Goal: Task Accomplishment & Management: Complete application form

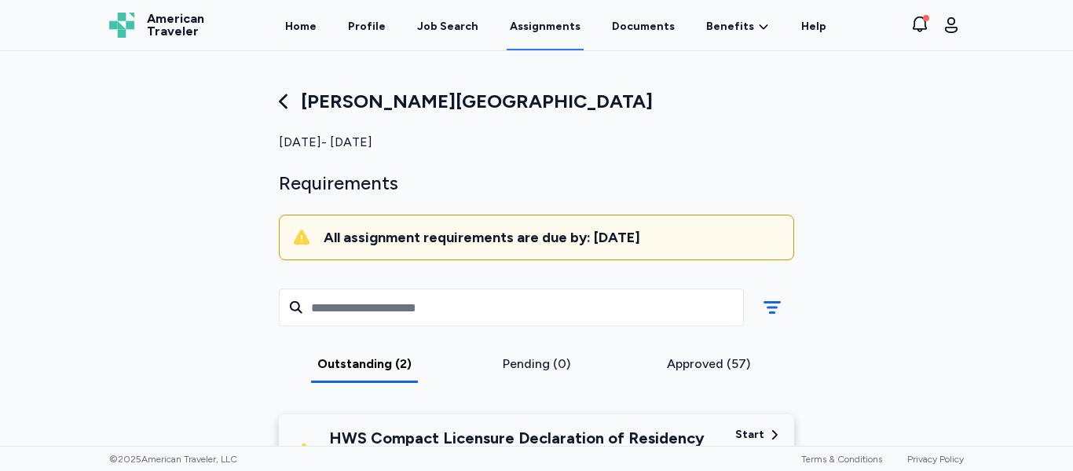
scroll to position [181, 0]
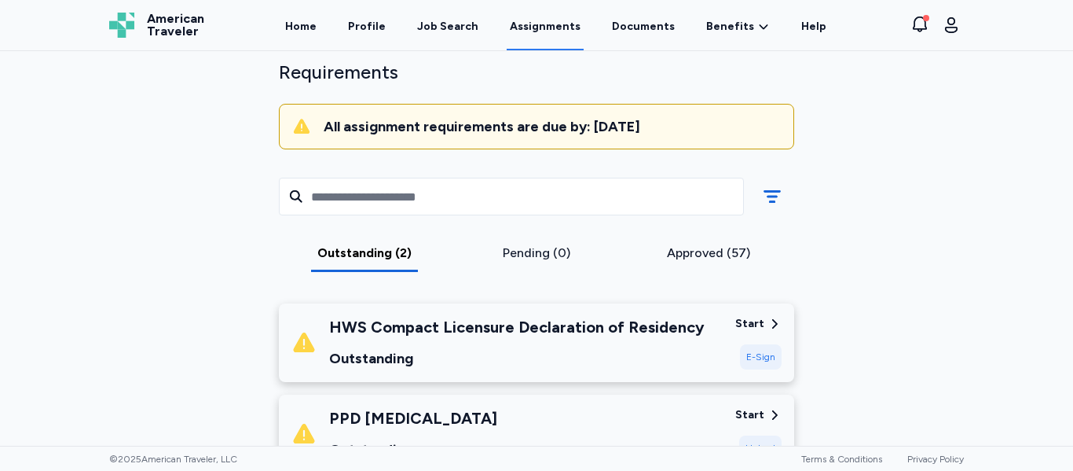
scroll to position [107, 0]
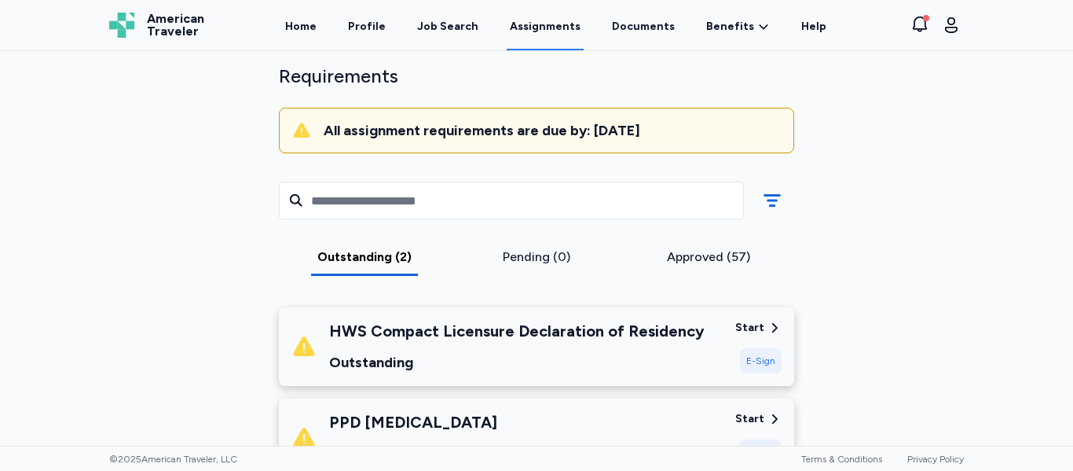
click at [558, 343] on div "HWS Compact Licensure Declaration of Residency Outstanding" at bounding box center [517, 346] width 376 height 53
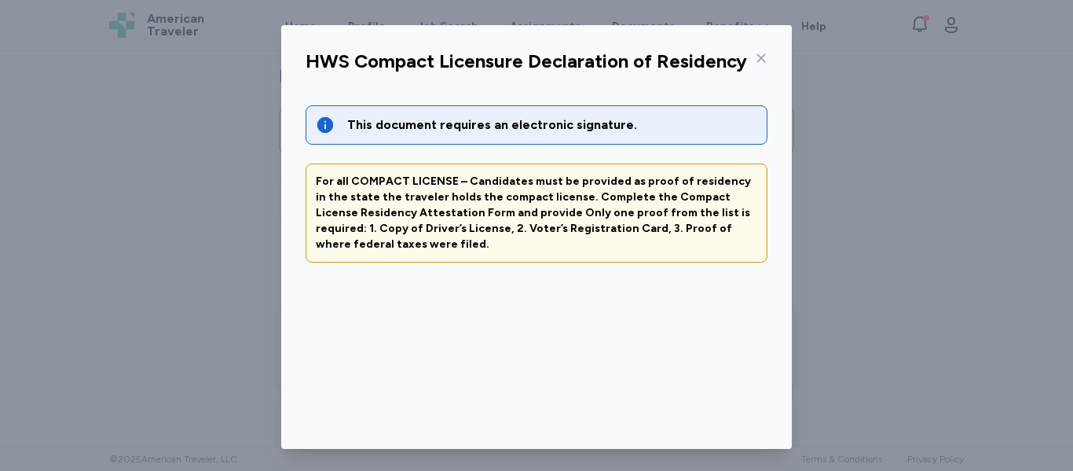
scroll to position [1, 0]
click at [755, 59] on icon at bounding box center [761, 59] width 13 height 13
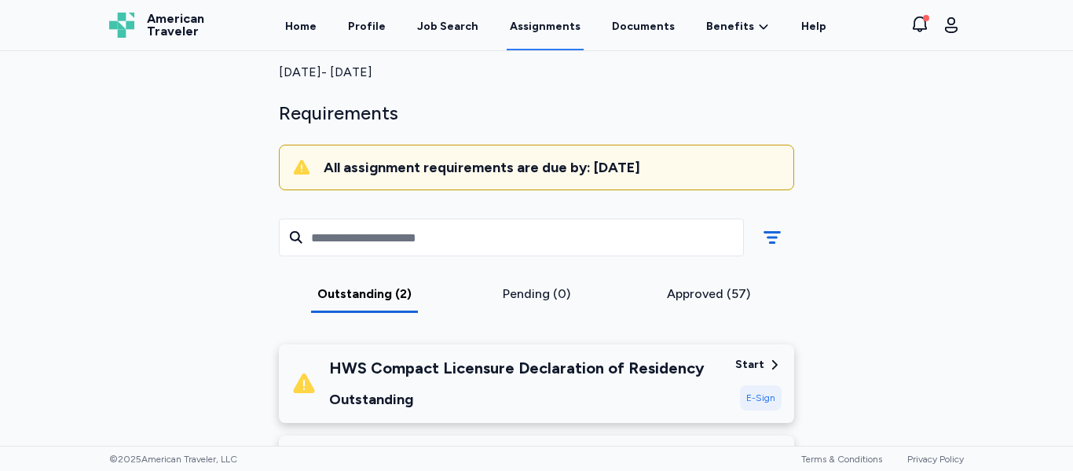
scroll to position [64, 0]
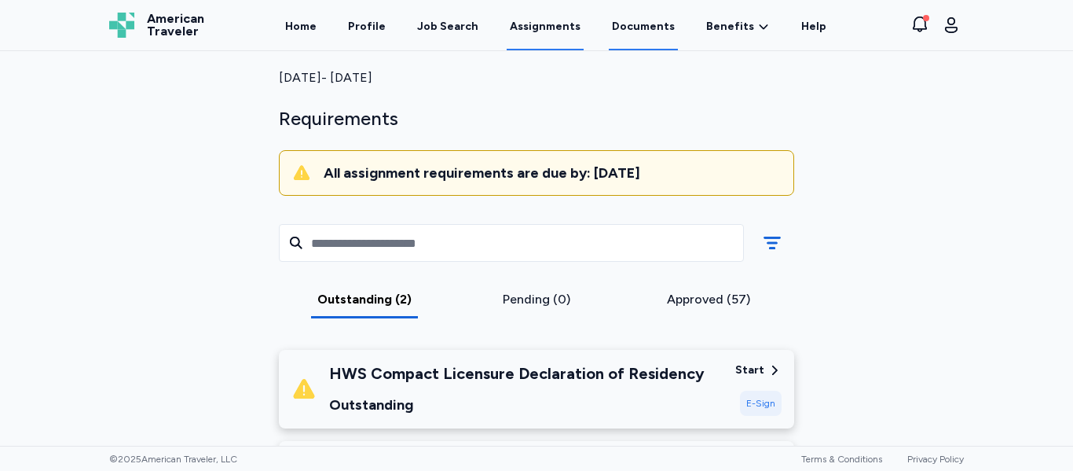
click at [617, 35] on link "Documents" at bounding box center [643, 26] width 69 height 49
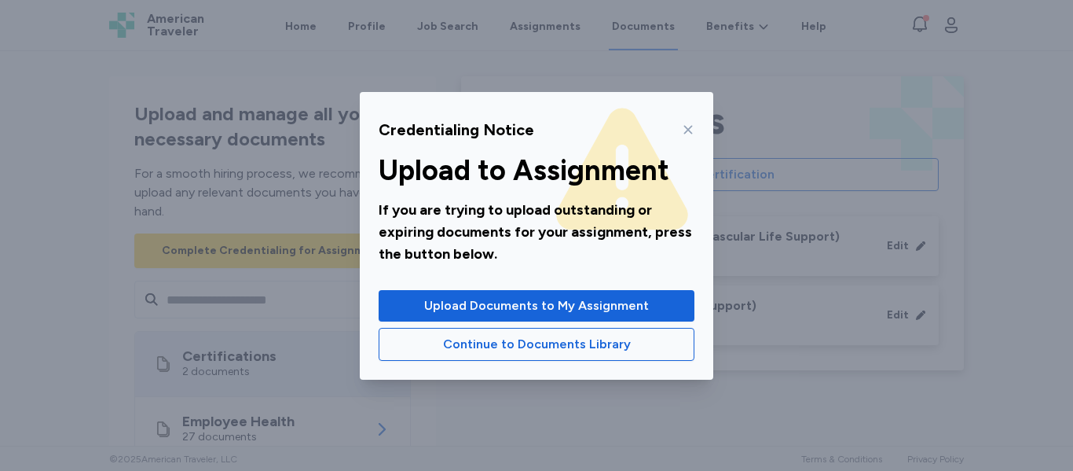
click at [679, 128] on div at bounding box center [685, 129] width 19 height 25
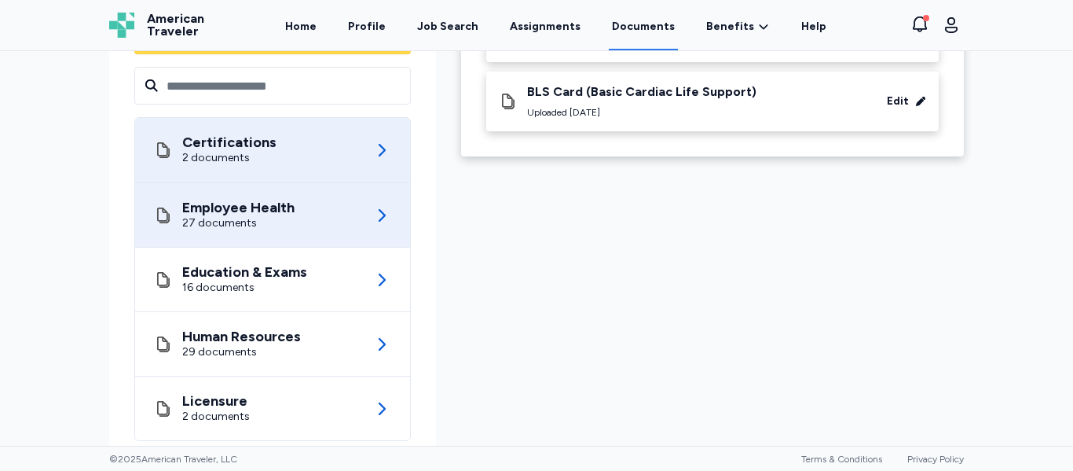
scroll to position [214, 0]
click at [262, 217] on div "27 documents" at bounding box center [238, 223] width 112 height 16
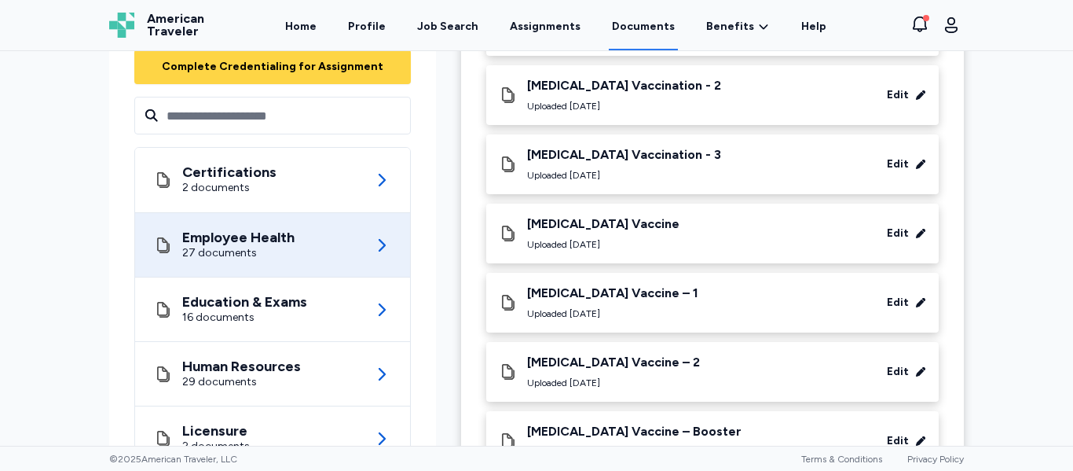
scroll to position [1320, 0]
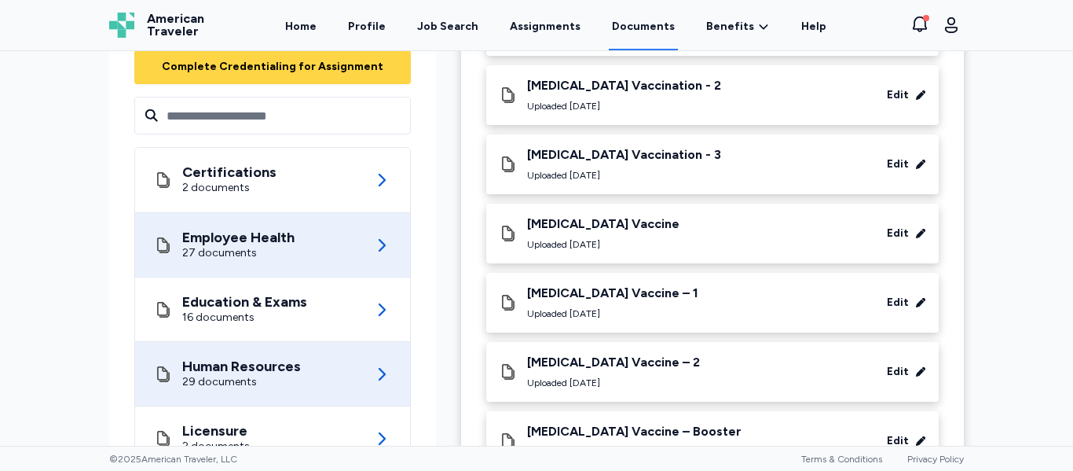
click at [264, 374] on div "29 documents" at bounding box center [241, 382] width 119 height 16
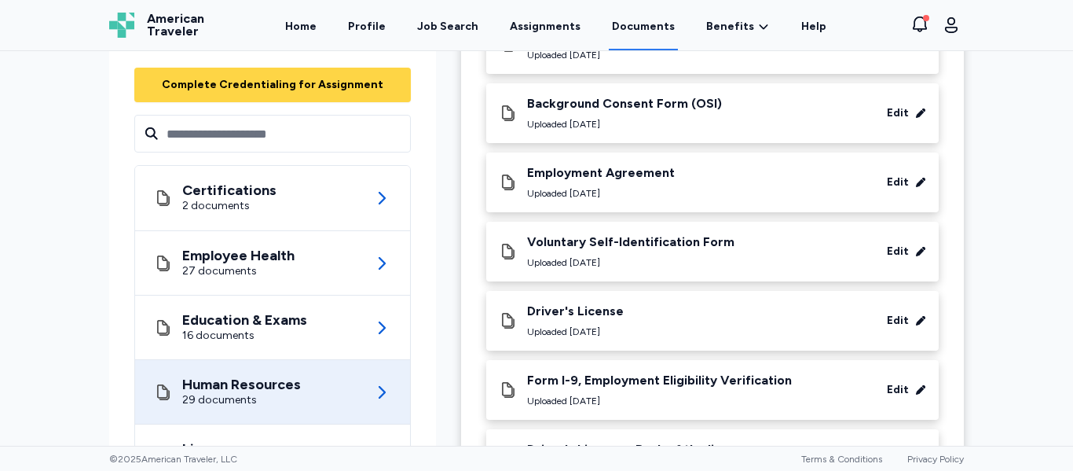
scroll to position [1341, 0]
click at [726, 307] on div "Driver's License Uploaded Jan 15, 2025 Edit" at bounding box center [712, 320] width 427 height 35
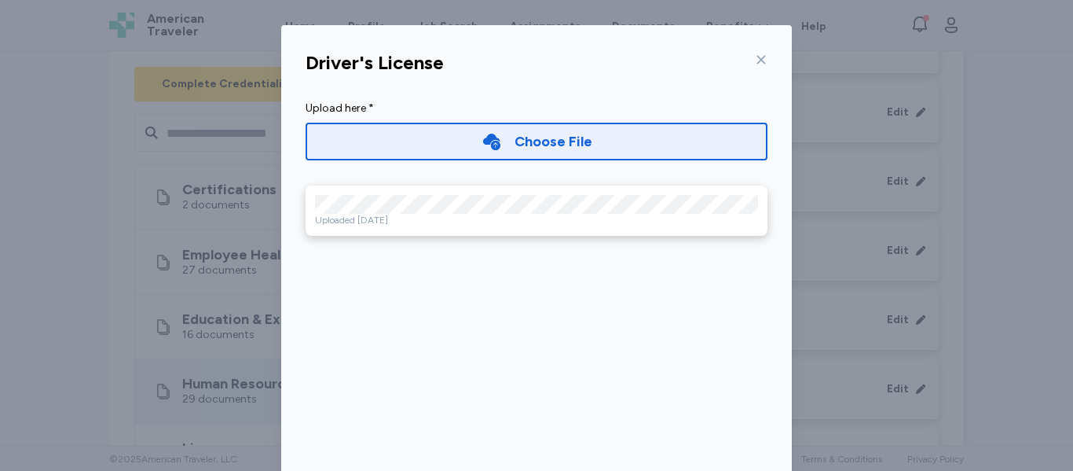
click at [755, 63] on icon at bounding box center [761, 59] width 13 height 13
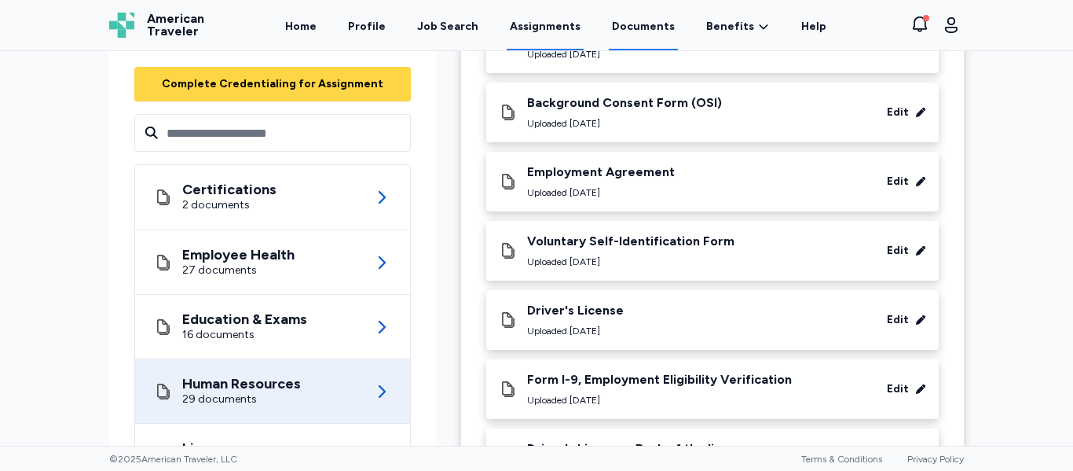
click at [536, 34] on link "Assignments" at bounding box center [545, 26] width 77 height 49
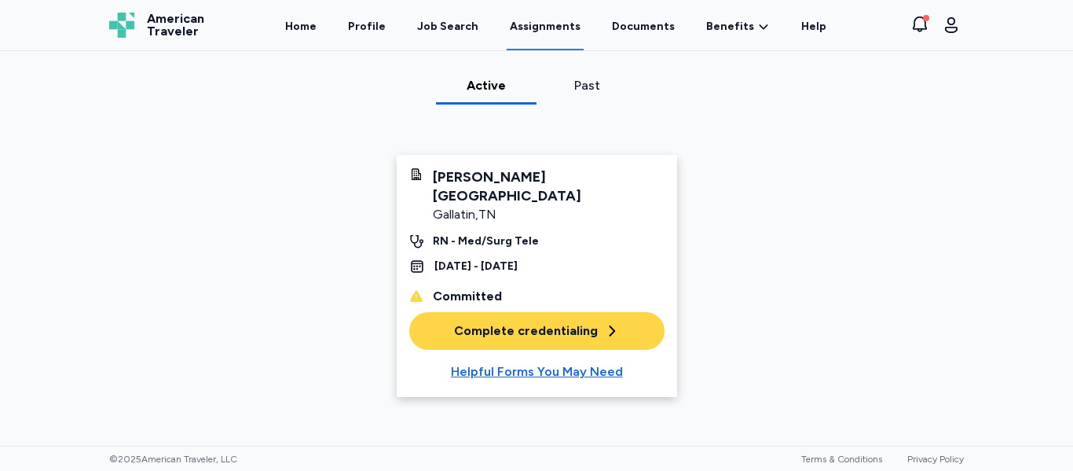
click at [498, 321] on div "Complete credentialing" at bounding box center [537, 330] width 166 height 19
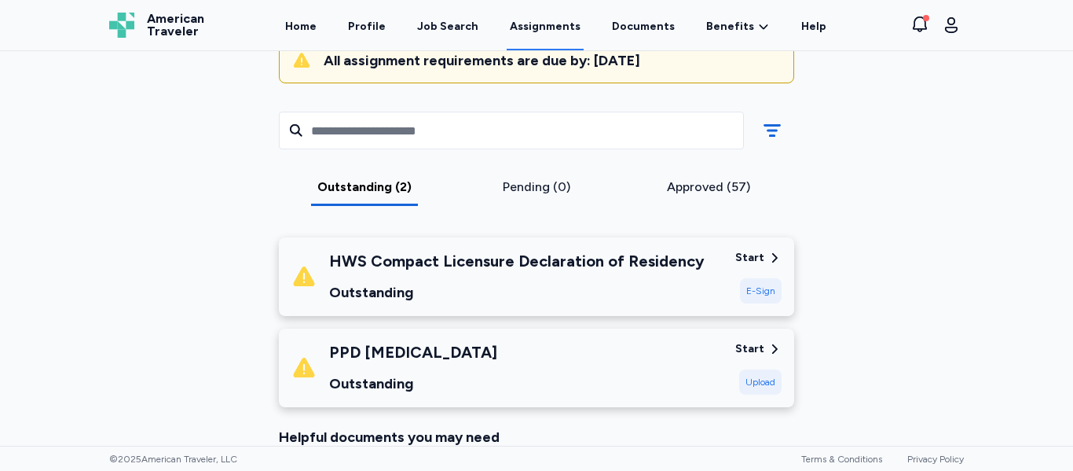
scroll to position [225, 0]
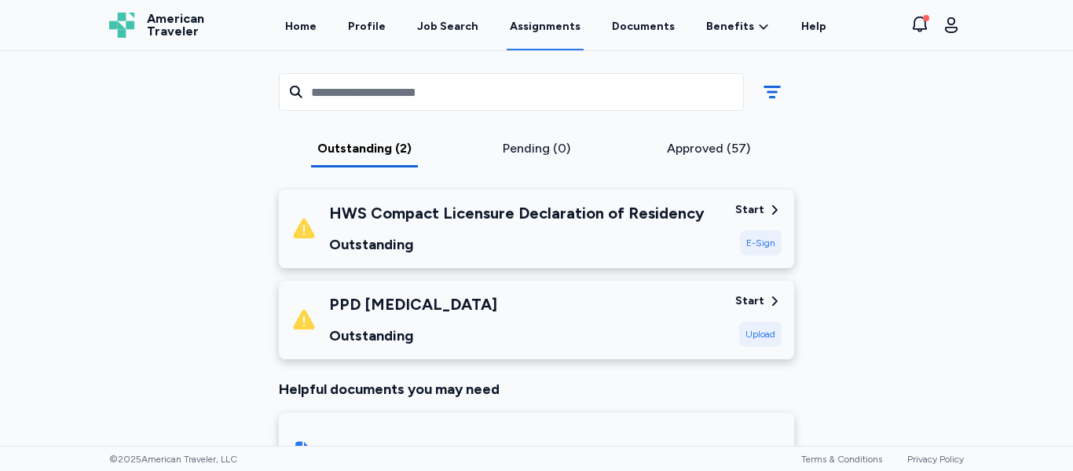
click at [508, 227] on div "HWS Compact Licensure Declaration of Residency Outstanding" at bounding box center [517, 228] width 376 height 53
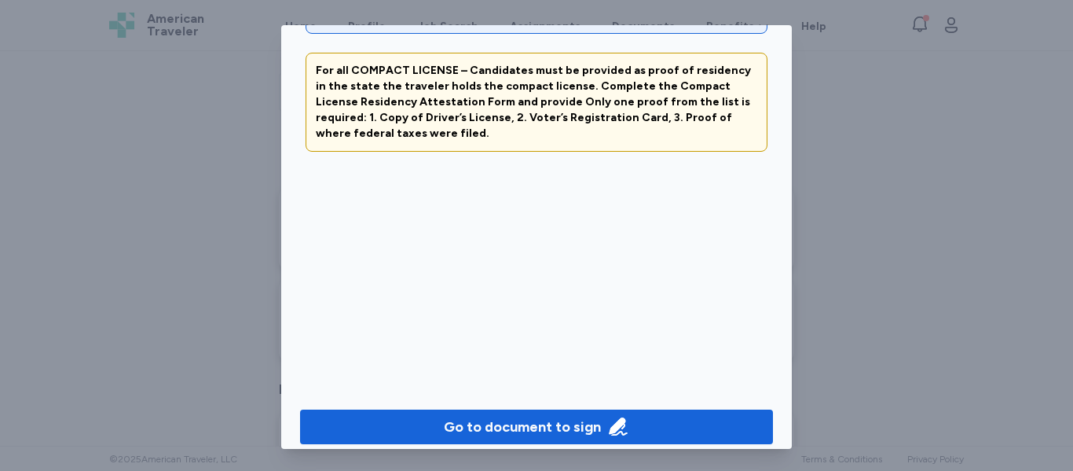
scroll to position [113, 0]
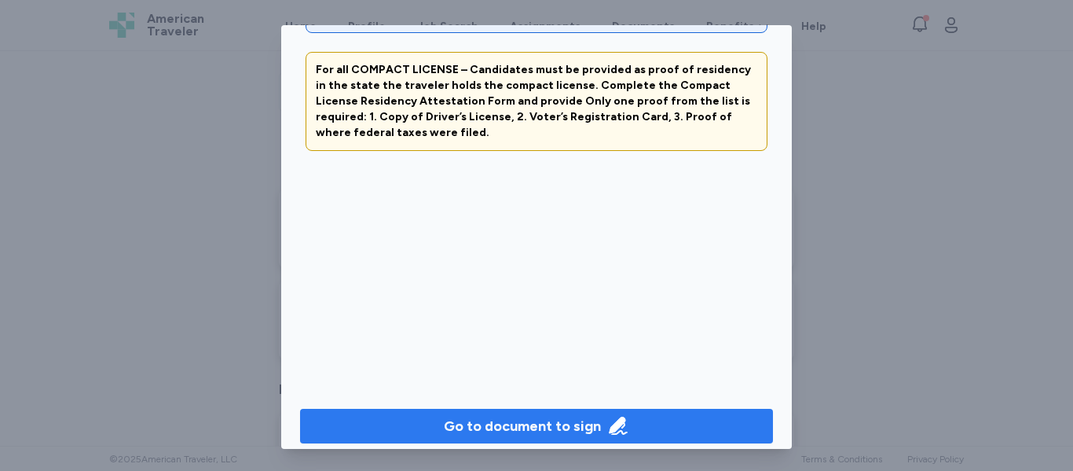
click at [532, 415] on div "Go to document to sign" at bounding box center [522, 426] width 157 height 22
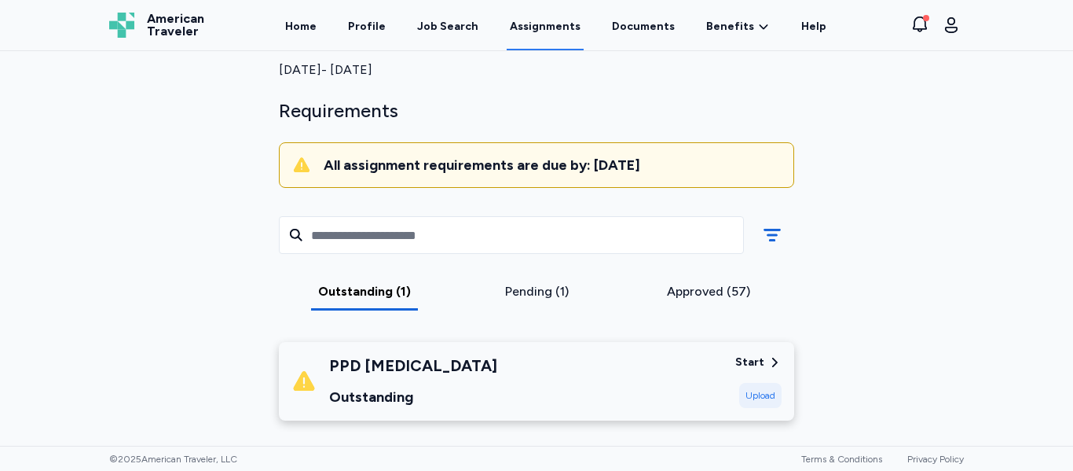
scroll to position [54, 0]
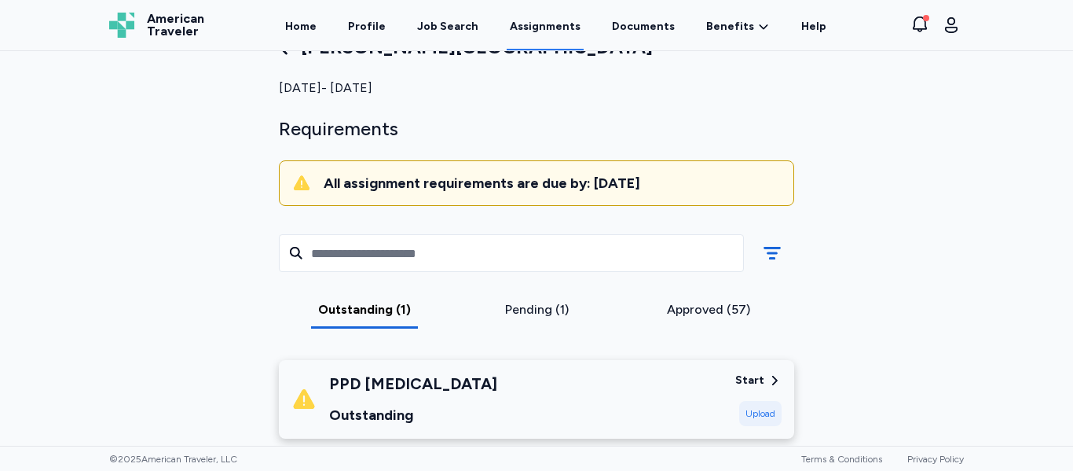
click at [535, 311] on div "Pending (1)" at bounding box center [537, 309] width 160 height 19
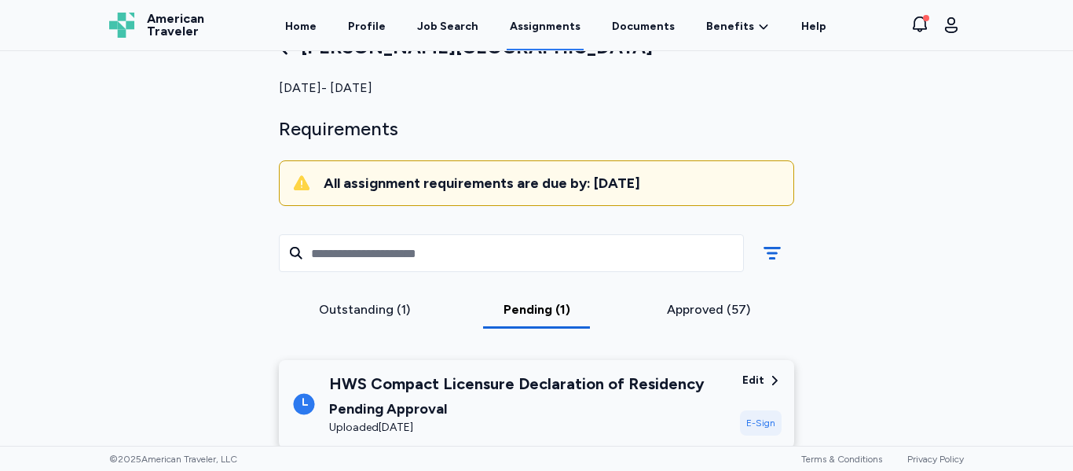
click at [585, 416] on div "Pending Approval" at bounding box center [517, 409] width 376 height 22
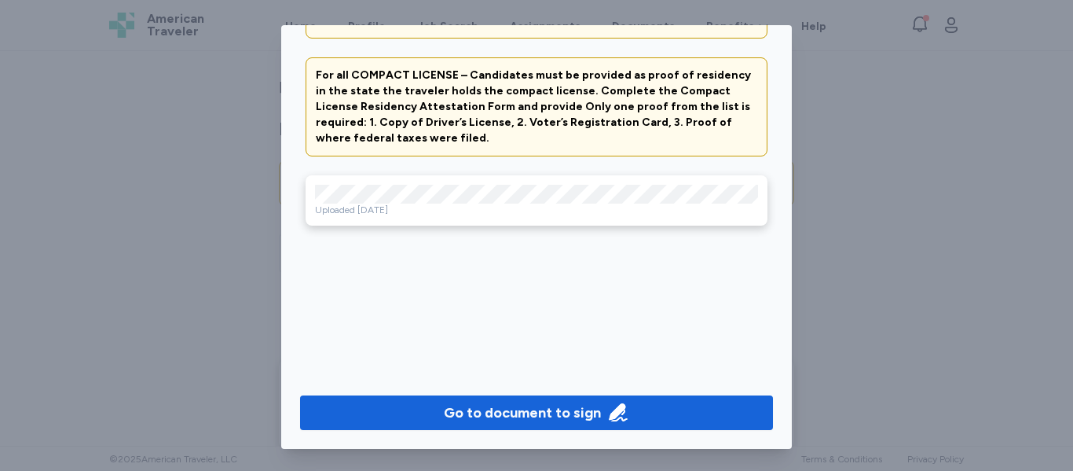
scroll to position [126, 0]
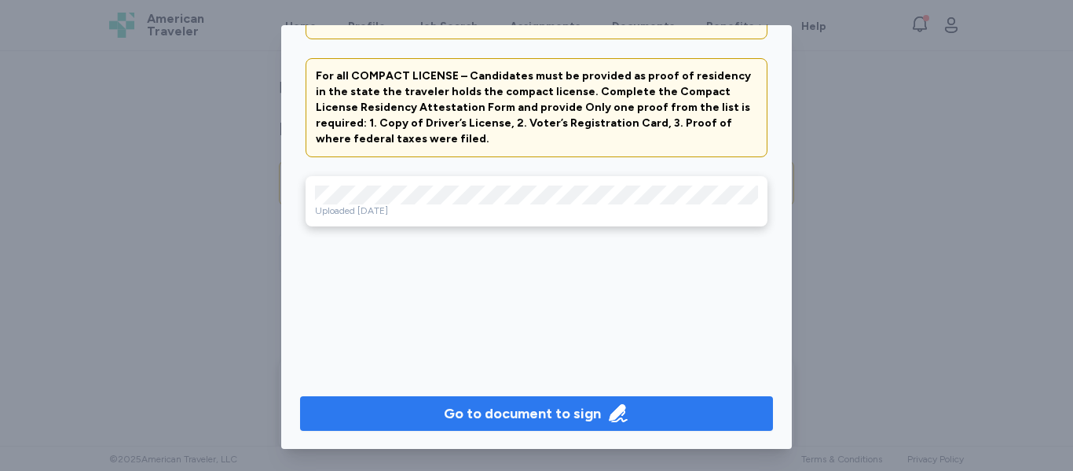
click at [594, 426] on button "Go to document to sign" at bounding box center [536, 413] width 473 height 35
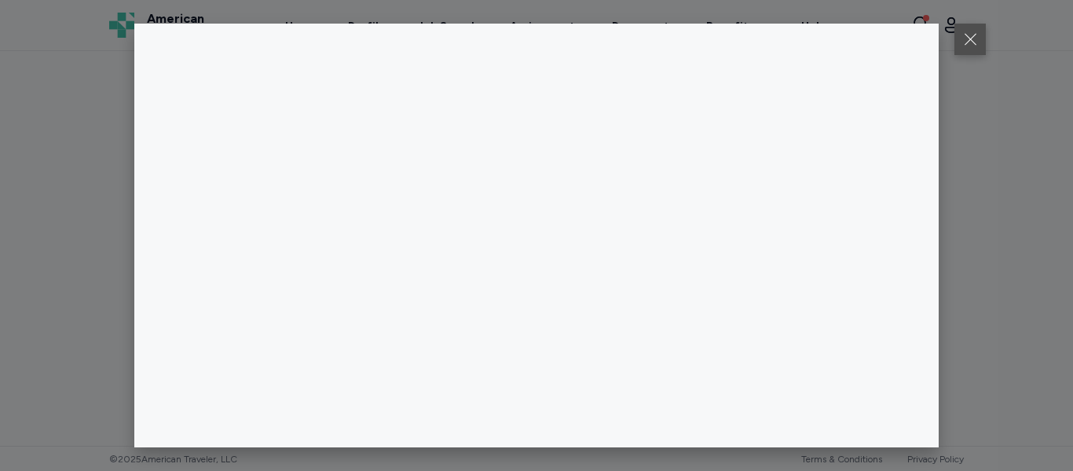
click at [971, 46] on button at bounding box center [970, 39] width 31 height 31
